Goal: Check status

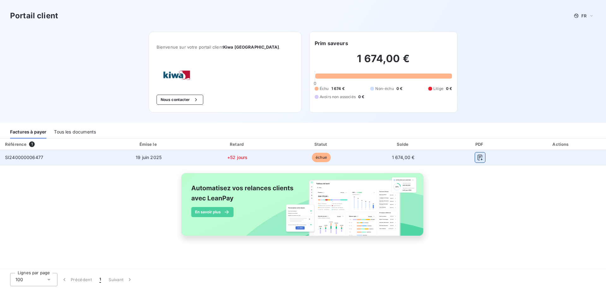
click at [480, 158] on icon "button" at bounding box center [480, 157] width 6 height 6
